Goal: Task Accomplishment & Management: Manage account settings

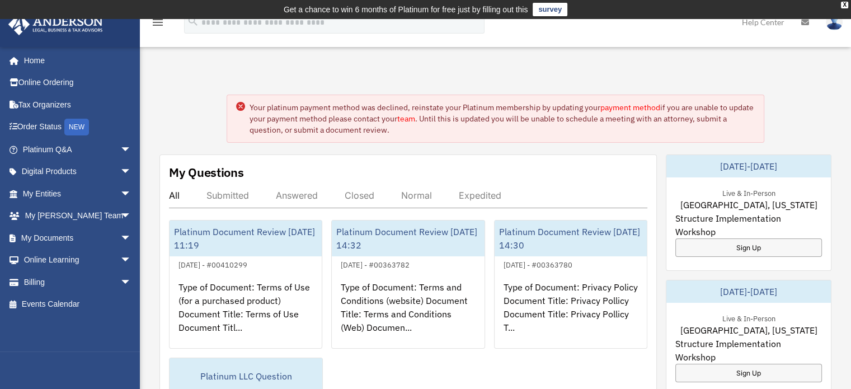
click at [639, 106] on link "payment method" at bounding box center [630, 107] width 60 height 10
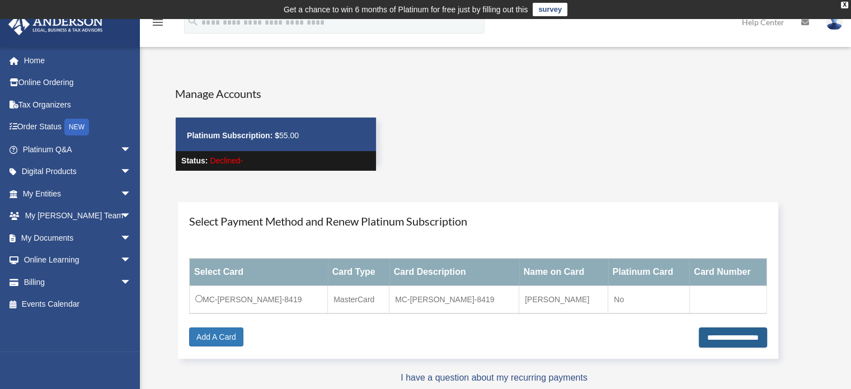
click at [732, 339] on input "**********" at bounding box center [733, 337] width 68 height 20
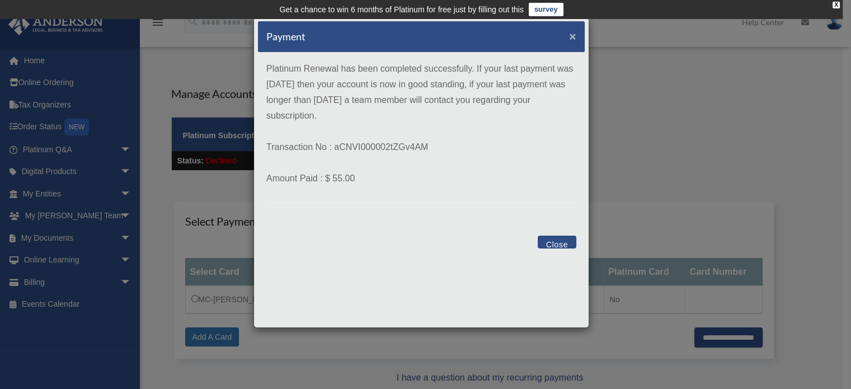
click at [573, 37] on span "×" at bounding box center [572, 36] width 7 height 13
